Goal: Navigation & Orientation: Go to known website

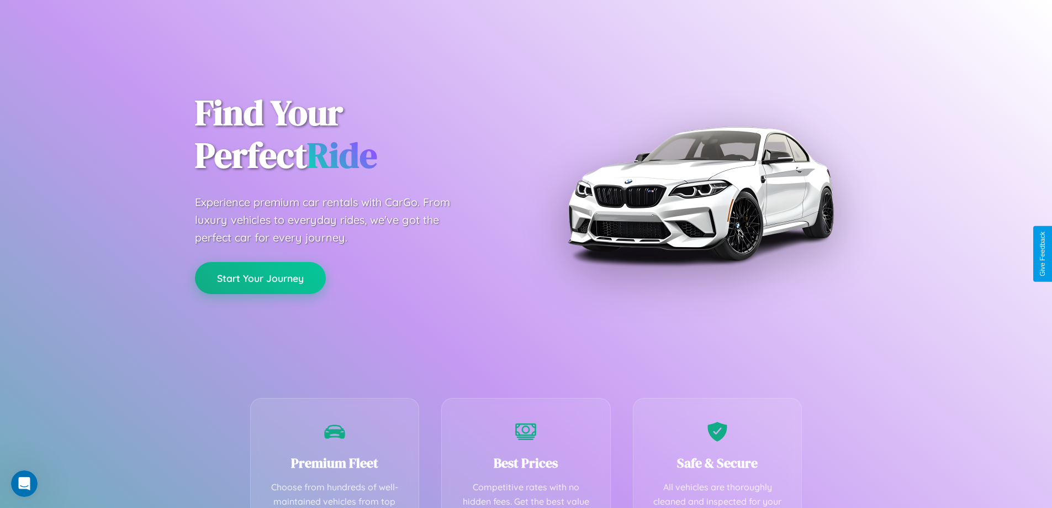
click at [260, 278] on button "Start Your Journey" at bounding box center [260, 278] width 131 height 32
click at [260, 277] on button "Start Your Journey" at bounding box center [260, 278] width 131 height 32
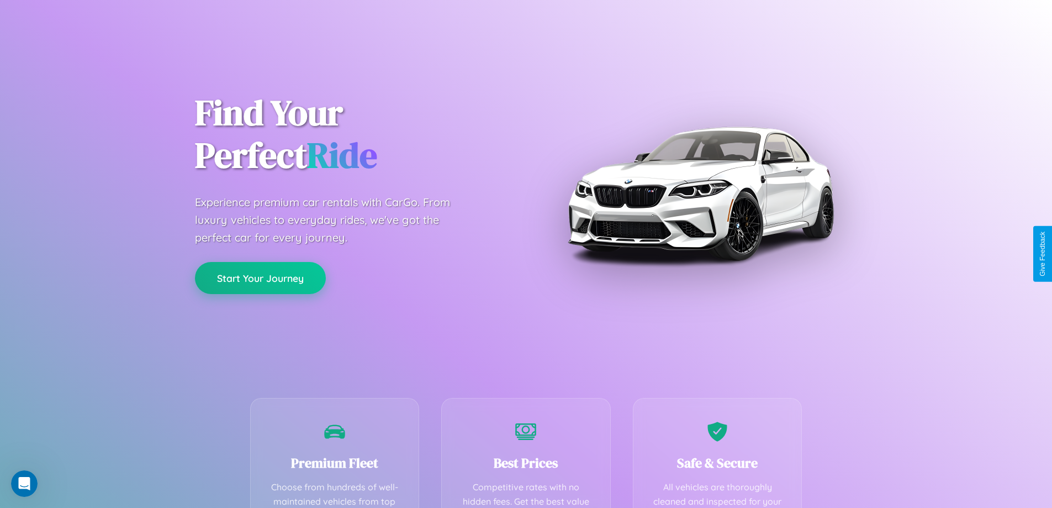
click at [260, 277] on button "Start Your Journey" at bounding box center [260, 278] width 131 height 32
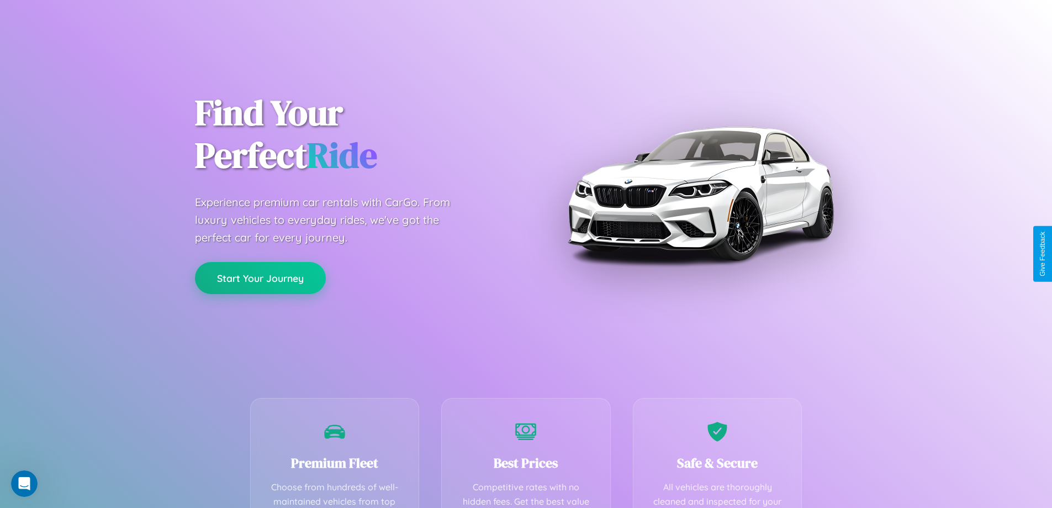
click at [260, 277] on button "Start Your Journey" at bounding box center [260, 278] width 131 height 32
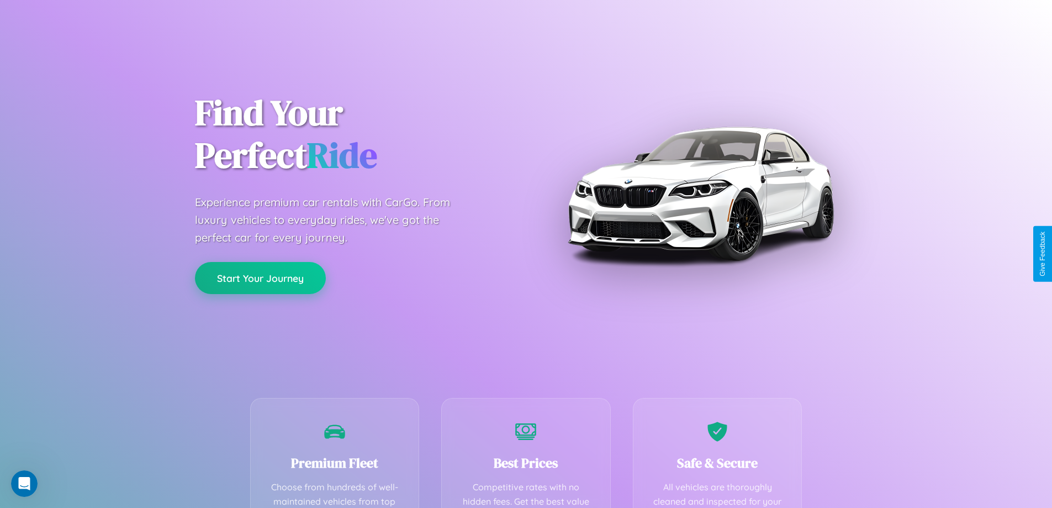
click at [260, 277] on button "Start Your Journey" at bounding box center [260, 278] width 131 height 32
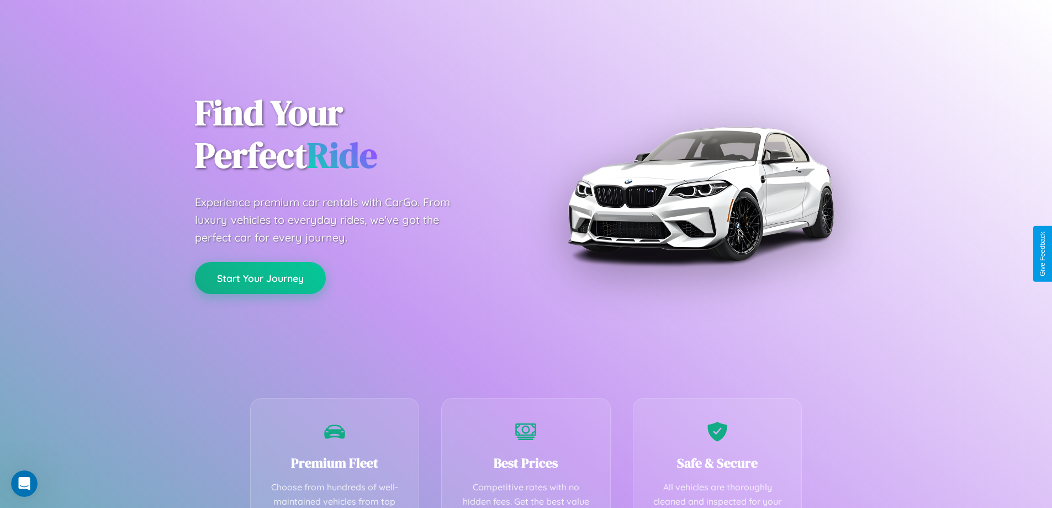
click at [260, 277] on button "Start Your Journey" at bounding box center [260, 278] width 131 height 32
